Goal: Task Accomplishment & Management: Manage account settings

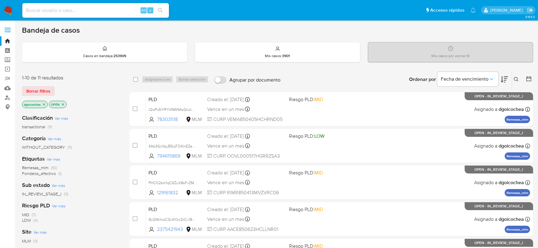
click at [517, 79] on icon at bounding box center [516, 79] width 5 height 5
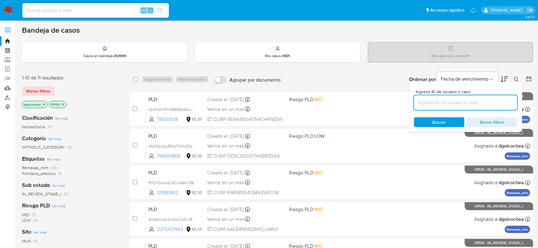
click at [455, 99] on input at bounding box center [465, 103] width 103 height 8
type input "2569939371"
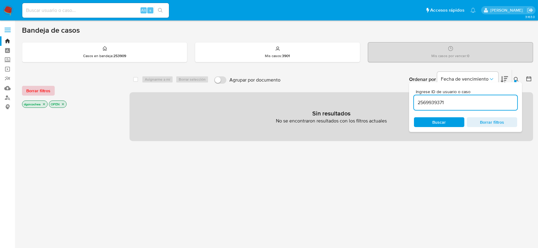
drag, startPoint x: 55, startPoint y: 87, endPoint x: 46, endPoint y: 90, distance: 9.5
click at [54, 88] on div "Borrar filtros" at bounding box center [71, 91] width 98 height 10
click at [46, 89] on span "Borrar filtros" at bounding box center [38, 90] width 24 height 9
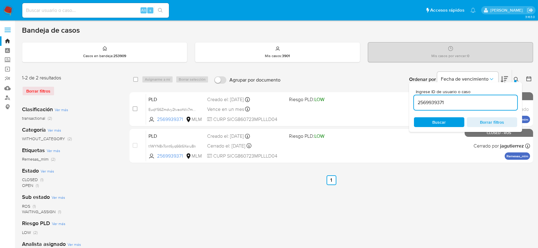
click at [517, 77] on icon at bounding box center [516, 79] width 5 height 5
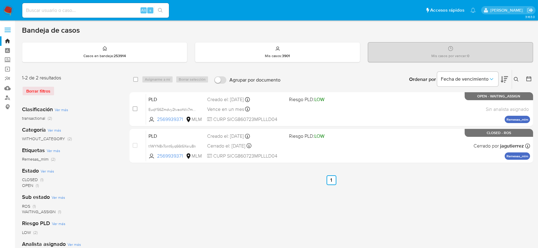
click at [515, 76] on button at bounding box center [517, 79] width 10 height 7
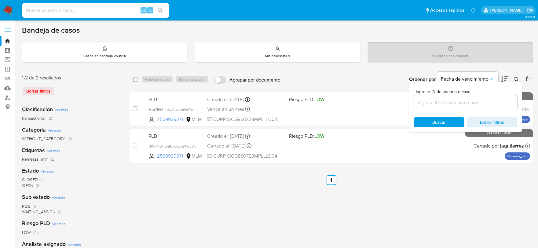
click at [482, 105] on input at bounding box center [465, 103] width 103 height 8
type input "2512491546"
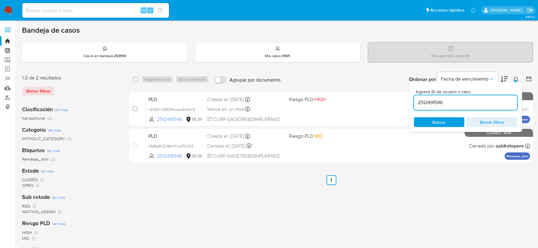
click at [358, 189] on div "select-all-cases-checkbox Asignarme a mí Borrar selección Agrupar por documento…" at bounding box center [332, 204] width 404 height 268
click at [517, 77] on icon at bounding box center [516, 79] width 5 height 5
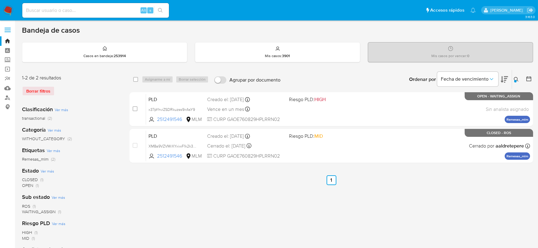
click at [517, 78] on icon at bounding box center [516, 79] width 5 height 5
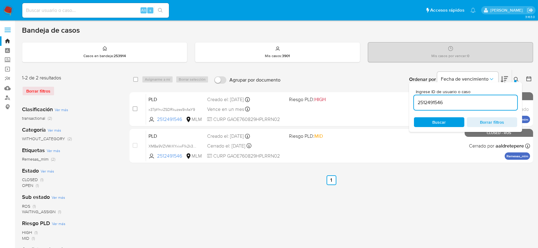
click at [490, 104] on input "2512491546" at bounding box center [465, 103] width 103 height 8
type input "2544439576"
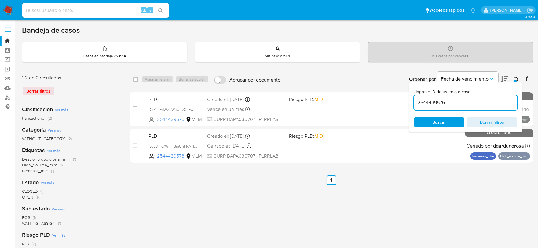
click at [518, 76] on button at bounding box center [517, 79] width 10 height 7
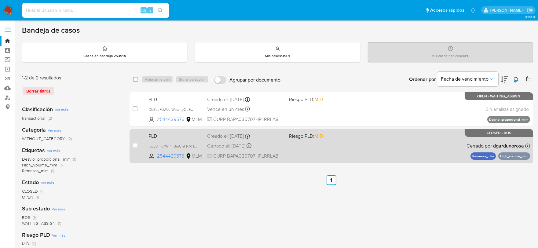
click at [152, 139] on span "PLD" at bounding box center [175, 136] width 54 height 8
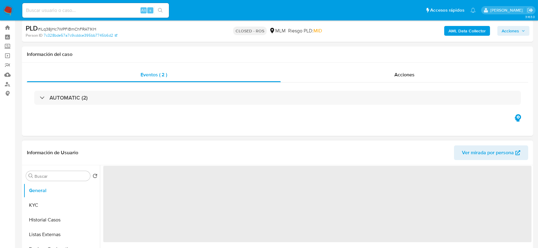
select select "10"
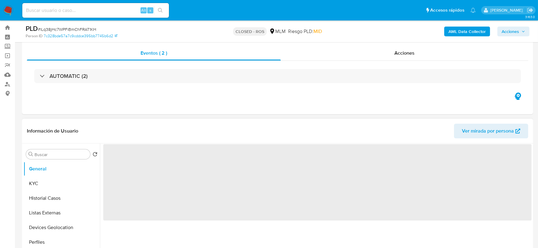
scroll to position [102, 0]
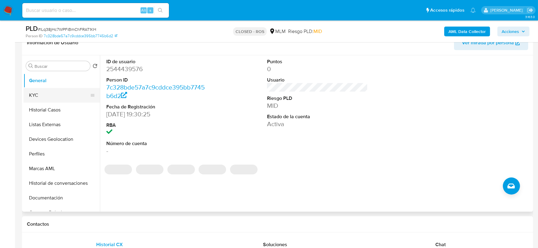
click at [66, 94] on button "KYC" at bounding box center [59, 95] width 71 height 15
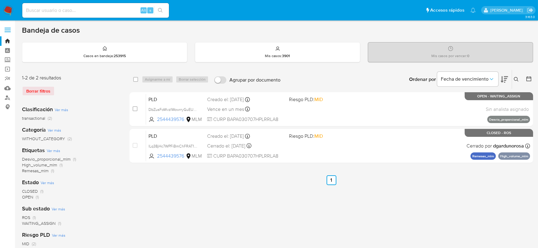
click at [515, 78] on icon at bounding box center [516, 79] width 5 height 5
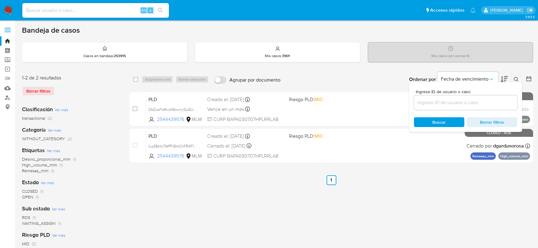
click at [487, 107] on div at bounding box center [465, 102] width 103 height 15
click at [484, 102] on input at bounding box center [465, 103] width 103 height 8
paste input "714103083"
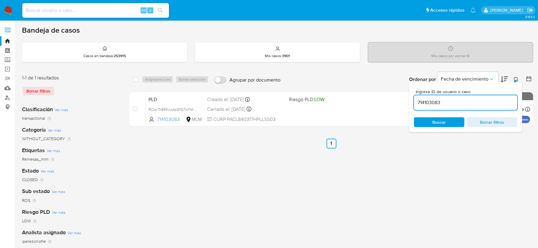
click at [515, 77] on icon at bounding box center [516, 79] width 5 height 5
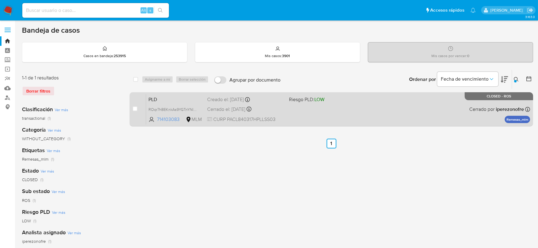
click at [148, 98] on span "PLD" at bounding box center [175, 99] width 54 height 8
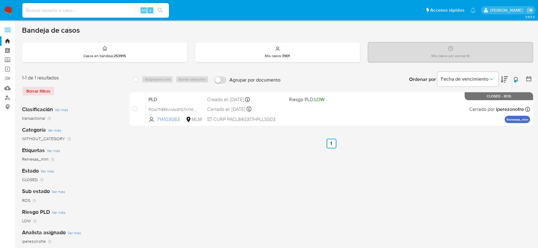
click at [516, 81] on div at bounding box center [515, 81] width 2 height 2
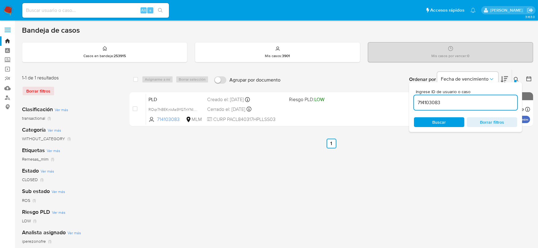
click at [483, 104] on input "714103083" at bounding box center [465, 103] width 103 height 8
type input "2488362632"
click at [515, 80] on div at bounding box center [515, 81] width 2 height 2
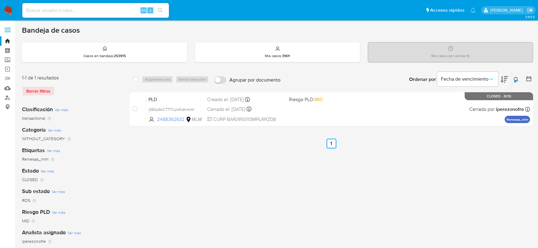
drag, startPoint x: 199, startPoint y: 146, endPoint x: 159, endPoint y: 224, distance: 87.6
click at [159, 224] on div "select-all-cases-checkbox Asignarme a mí Borrar selección Agrupar por documento…" at bounding box center [332, 204] width 404 height 268
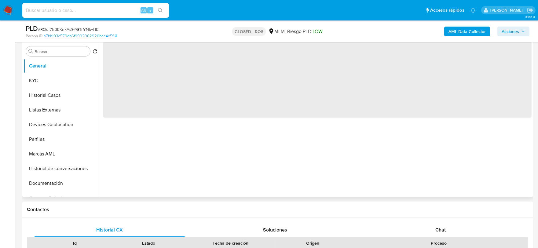
scroll to position [136, 0]
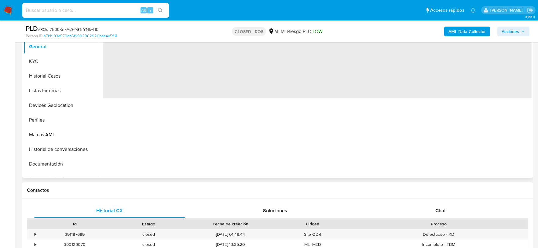
select select "10"
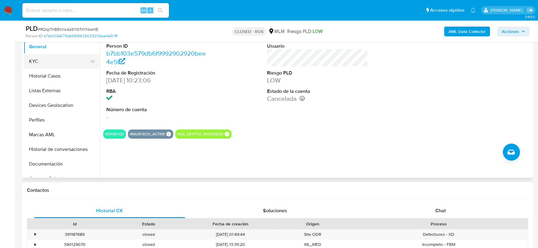
click at [47, 62] on button "KYC" at bounding box center [59, 61] width 71 height 15
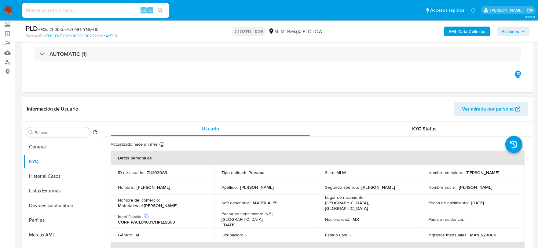
scroll to position [34, 0]
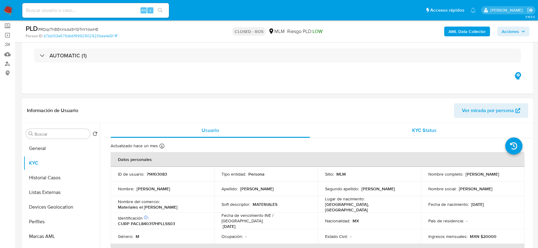
click at [432, 128] on span "KYC Status" at bounding box center [424, 130] width 24 height 7
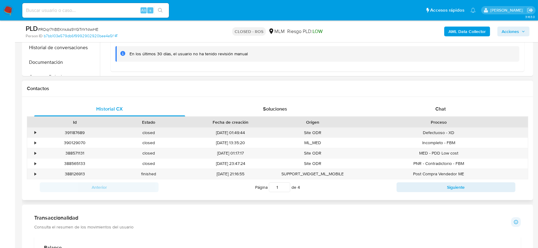
scroll to position [136, 0]
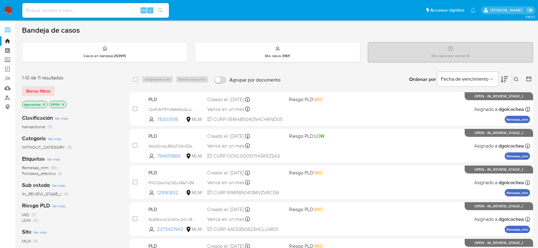
click at [515, 79] on icon at bounding box center [516, 79] width 5 height 5
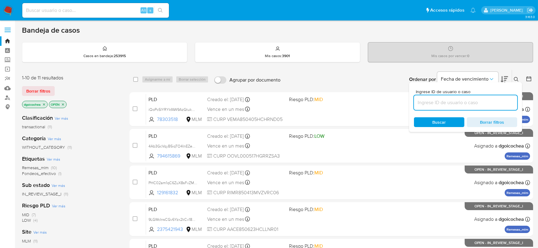
click at [486, 101] on input at bounding box center [465, 103] width 103 height 8
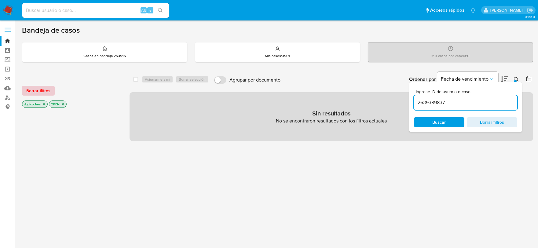
click at [47, 90] on span "Borrar filtros" at bounding box center [38, 90] width 24 height 9
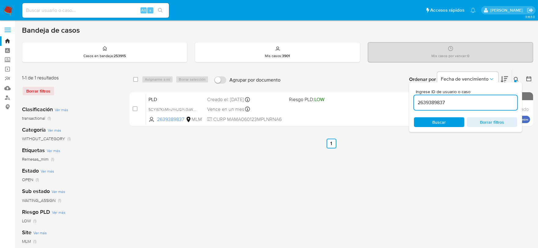
click at [432, 102] on input "2639389837" at bounding box center [465, 103] width 103 height 8
paste input "46443584"
click at [435, 97] on div "2646443584" at bounding box center [465, 102] width 103 height 15
click at [434, 100] on input "2646443584" at bounding box center [465, 103] width 103 height 8
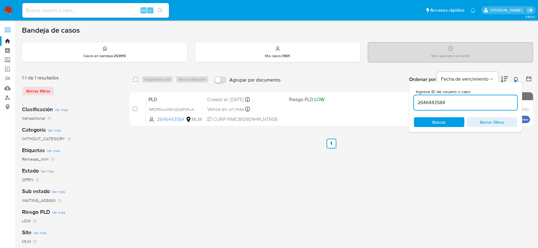
click at [434, 100] on input "2646443584" at bounding box center [465, 103] width 103 height 8
paste input "544439576"
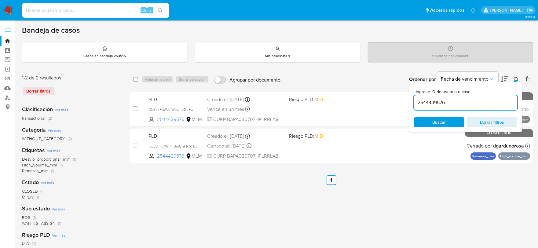
click at [517, 77] on icon at bounding box center [516, 79] width 5 height 5
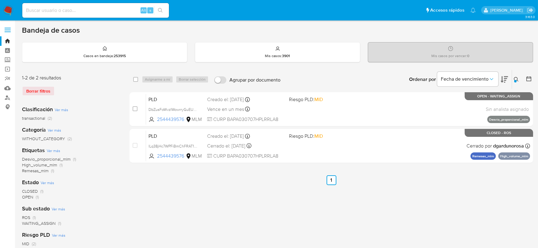
click at [515, 80] on div at bounding box center [515, 81] width 2 height 2
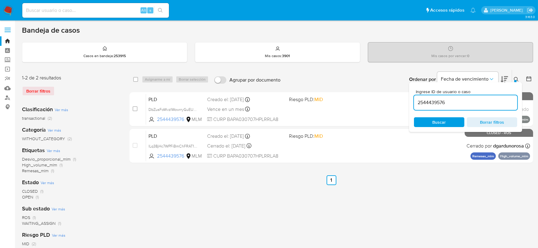
click at [455, 105] on input "2544439576" at bounding box center [465, 103] width 103 height 8
type input "2577902575"
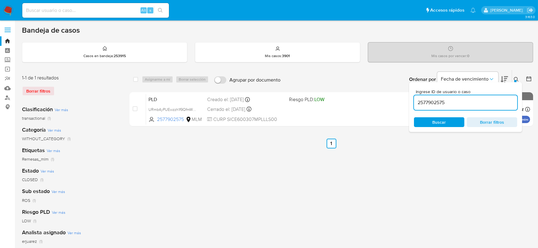
click at [517, 78] on icon at bounding box center [516, 79] width 5 height 5
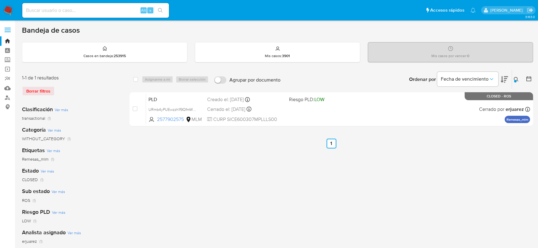
click at [520, 81] on button at bounding box center [517, 79] width 10 height 7
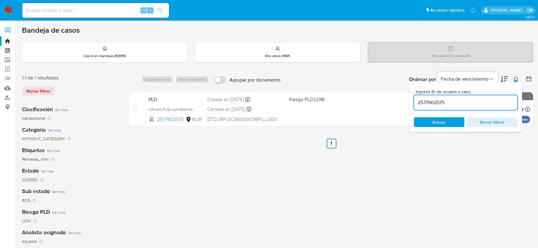
click at [482, 101] on input "2577902575" at bounding box center [465, 103] width 103 height 8
click at [425, 105] on input "2566795792" at bounding box center [465, 103] width 103 height 8
paste input "644131427"
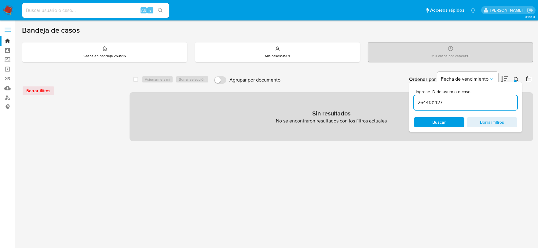
click at [433, 102] on input "2644131427" at bounding box center [465, 103] width 103 height 8
paste input "714103083"
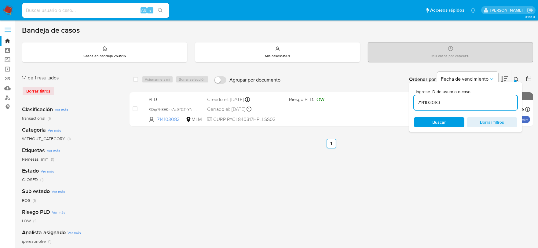
click at [423, 99] on input "714103083" at bounding box center [465, 103] width 103 height 8
paste input "2635203880"
click at [423, 101] on input "2635203880" at bounding box center [465, 103] width 103 height 8
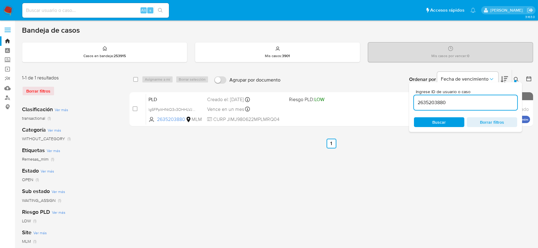
paste input "1400473419"
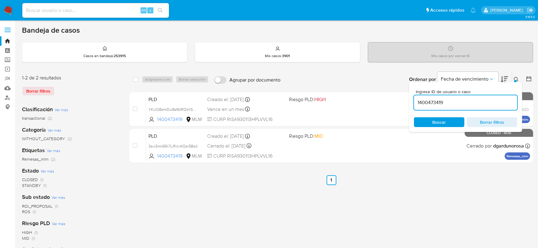
click at [423, 103] on input "1400473419" at bounding box center [465, 103] width 103 height 8
paste input "2579442452"
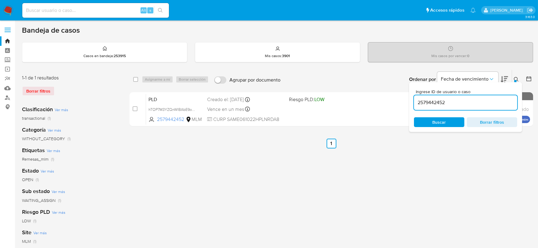
click at [429, 103] on input "2579442452" at bounding box center [465, 103] width 103 height 8
paste input "12491546"
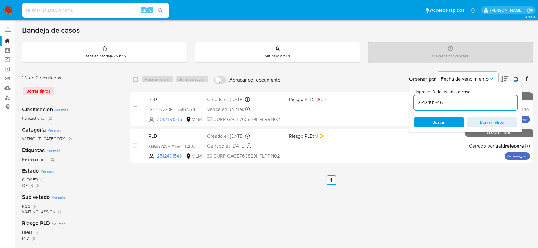
click at [515, 76] on button at bounding box center [517, 79] width 10 height 7
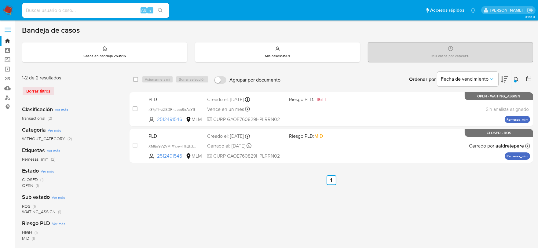
click at [399, 192] on div "select-all-cases-checkbox Asignarme a mí Borrar selección Agrupar por documento…" at bounding box center [332, 204] width 404 height 268
click at [515, 77] on icon at bounding box center [516, 79] width 5 height 5
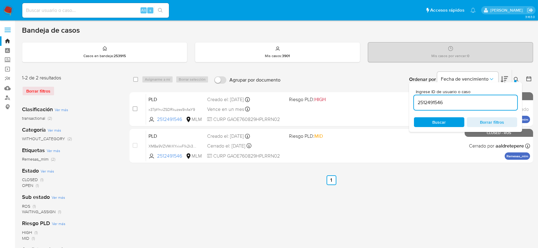
click at [456, 103] on input "2512491546" at bounding box center [465, 103] width 103 height 8
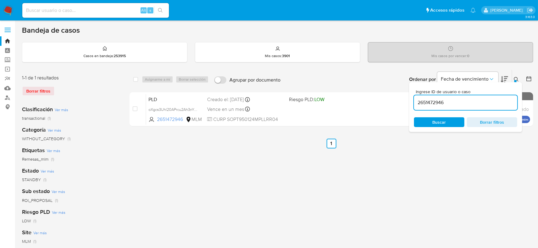
click at [516, 78] on icon at bounding box center [516, 79] width 5 height 5
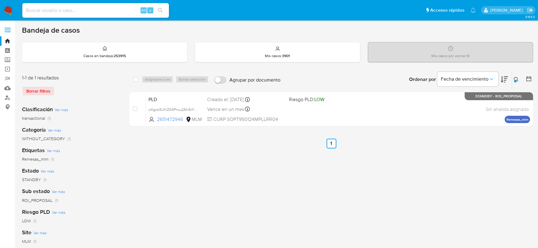
drag, startPoint x: 517, startPoint y: 76, endPoint x: 514, endPoint y: 80, distance: 5.0
click at [517, 77] on button at bounding box center [517, 79] width 10 height 7
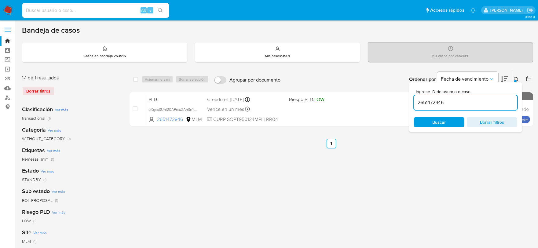
click at [475, 99] on input "2651472946" at bounding box center [465, 103] width 103 height 8
type input "2571908974"
click at [515, 76] on button at bounding box center [517, 79] width 10 height 7
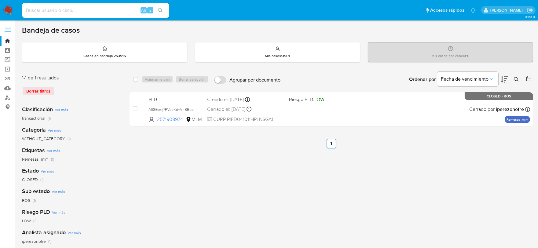
click at [517, 79] on icon at bounding box center [516, 79] width 5 height 5
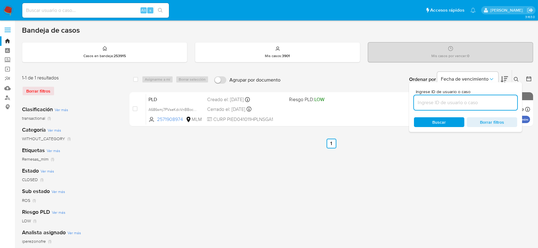
click at [490, 104] on input at bounding box center [465, 103] width 103 height 8
type input "2698366277"
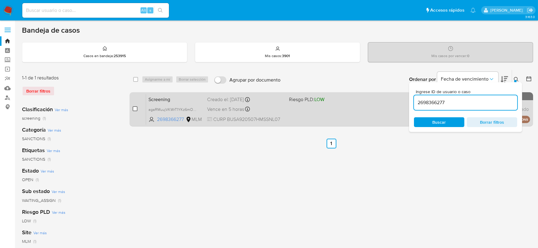
click at [133, 107] on input "checkbox" at bounding box center [135, 108] width 5 height 5
checkbox input "true"
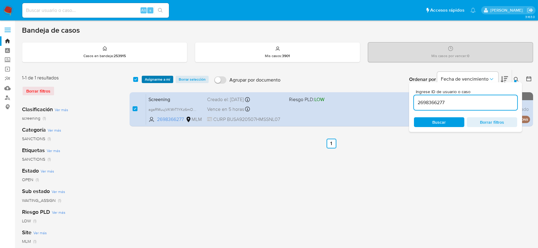
click at [165, 76] on span "Asignarme a mí" at bounding box center [157, 79] width 25 height 6
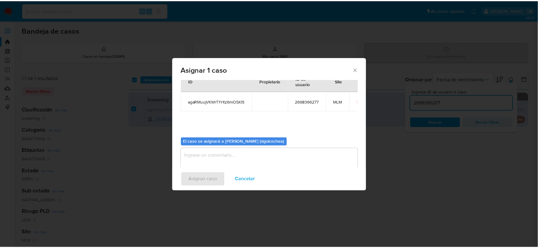
scroll to position [31, 0]
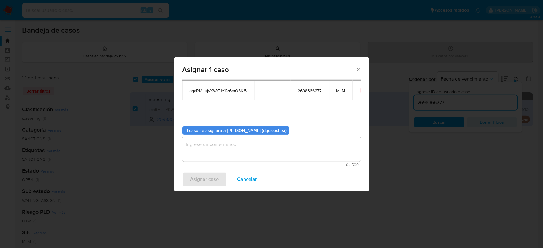
click at [244, 147] on textarea "assign-modal" at bounding box center [271, 149] width 178 height 24
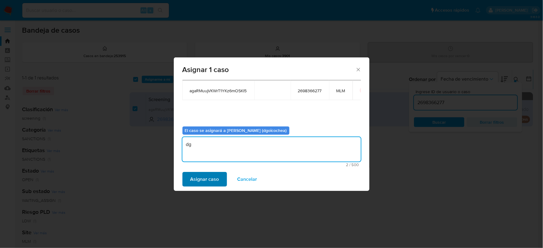
type textarea "dg"
click at [201, 184] on span "Asignar caso" at bounding box center [204, 179] width 29 height 13
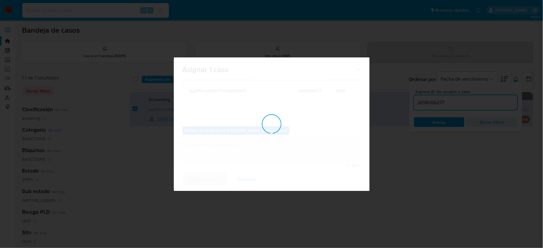
checkbox input "false"
